Goal: Use online tool/utility: Utilize a website feature to perform a specific function

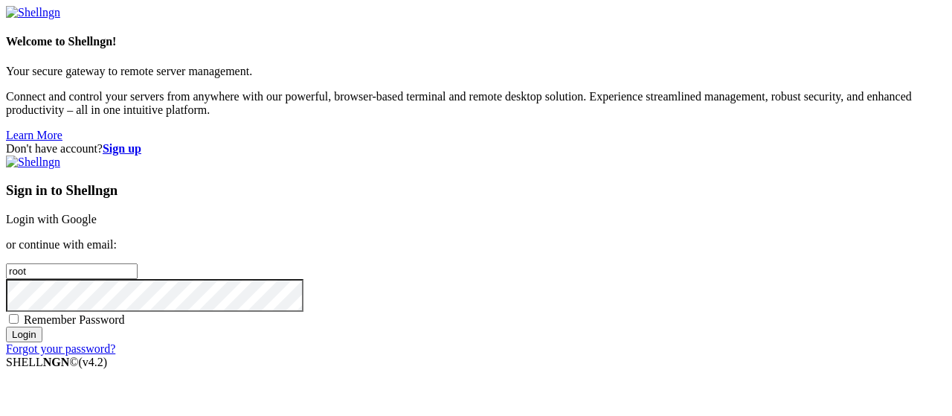
scroll to position [31, 0]
click at [97, 213] on link "Login with Google" at bounding box center [51, 219] width 91 height 13
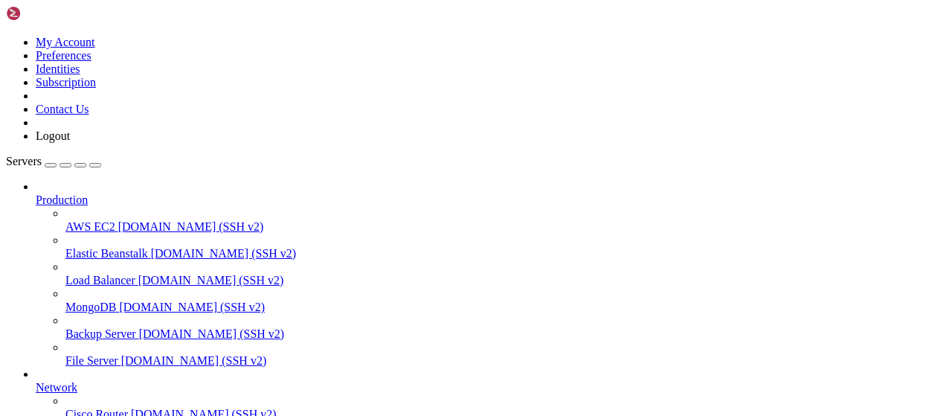
scroll to position [302, 0]
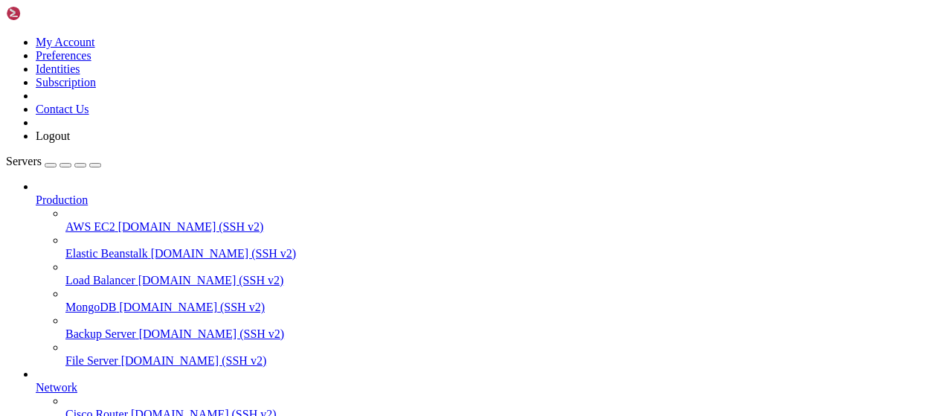
scroll to position [541, 0]
type input "/root/cloudflare"
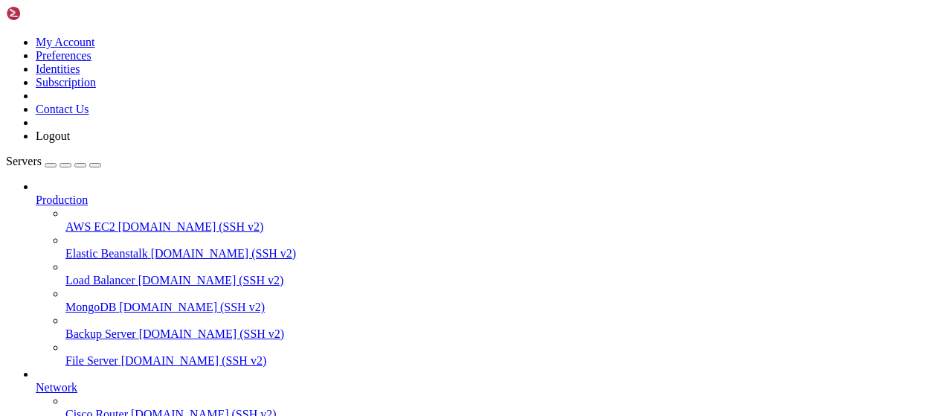
drag, startPoint x: 338, startPoint y: 56, endPoint x: 274, endPoint y: 56, distance: 63.2
